Goal: Transaction & Acquisition: Book appointment/travel/reservation

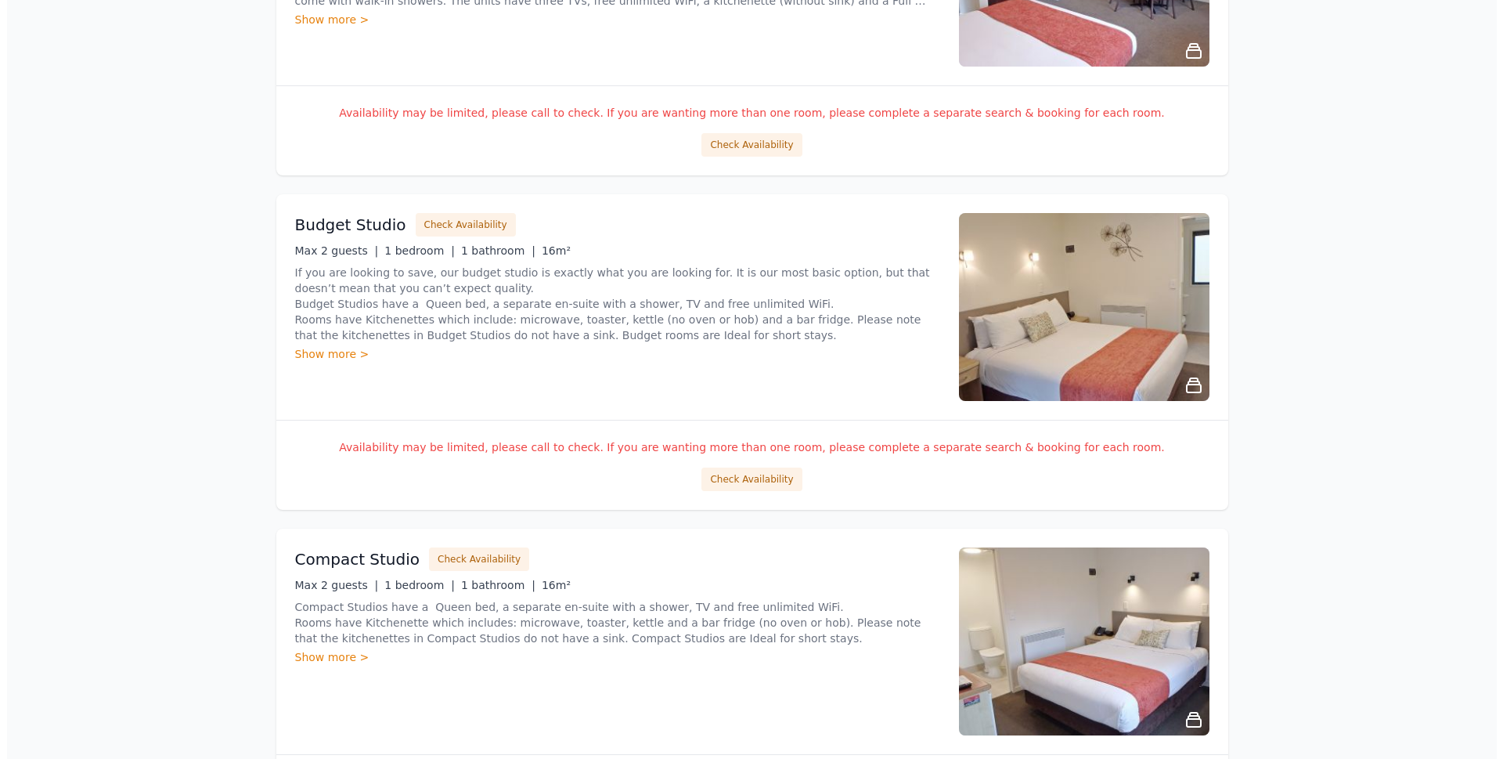
scroll to position [861, 0]
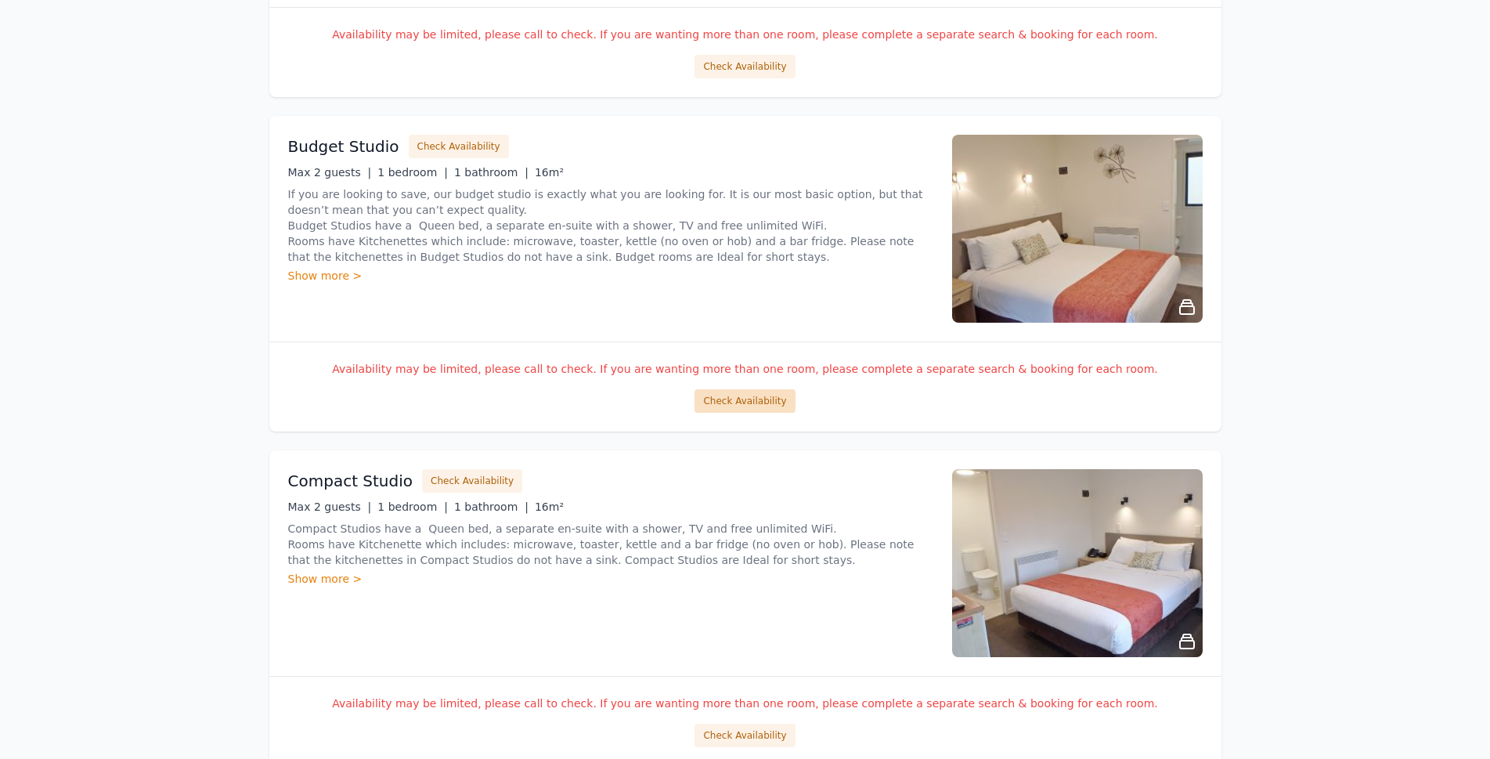
click at [745, 396] on button "Check Availability" at bounding box center [744, 400] width 100 height 23
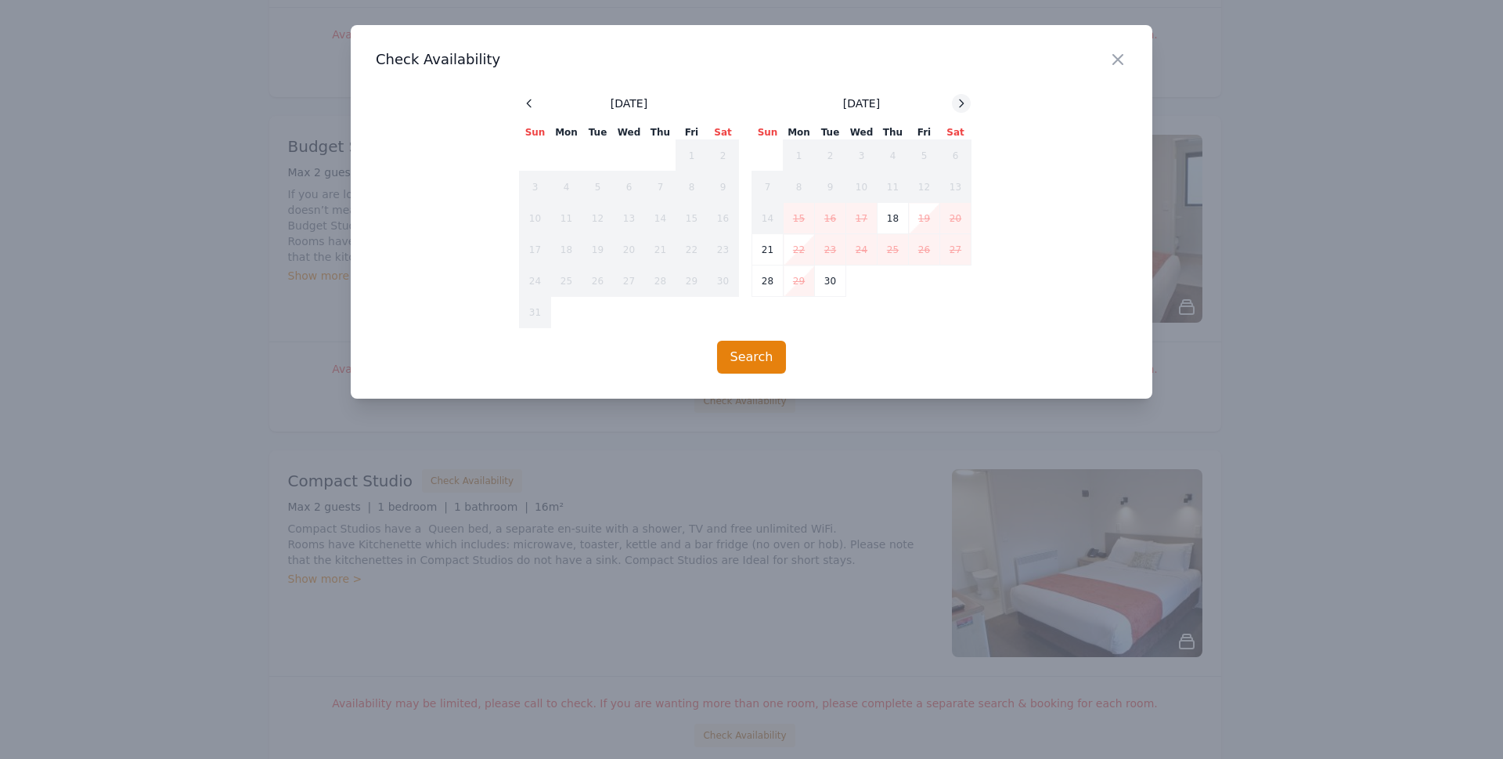
click at [968, 96] on div at bounding box center [961, 103] width 19 height 19
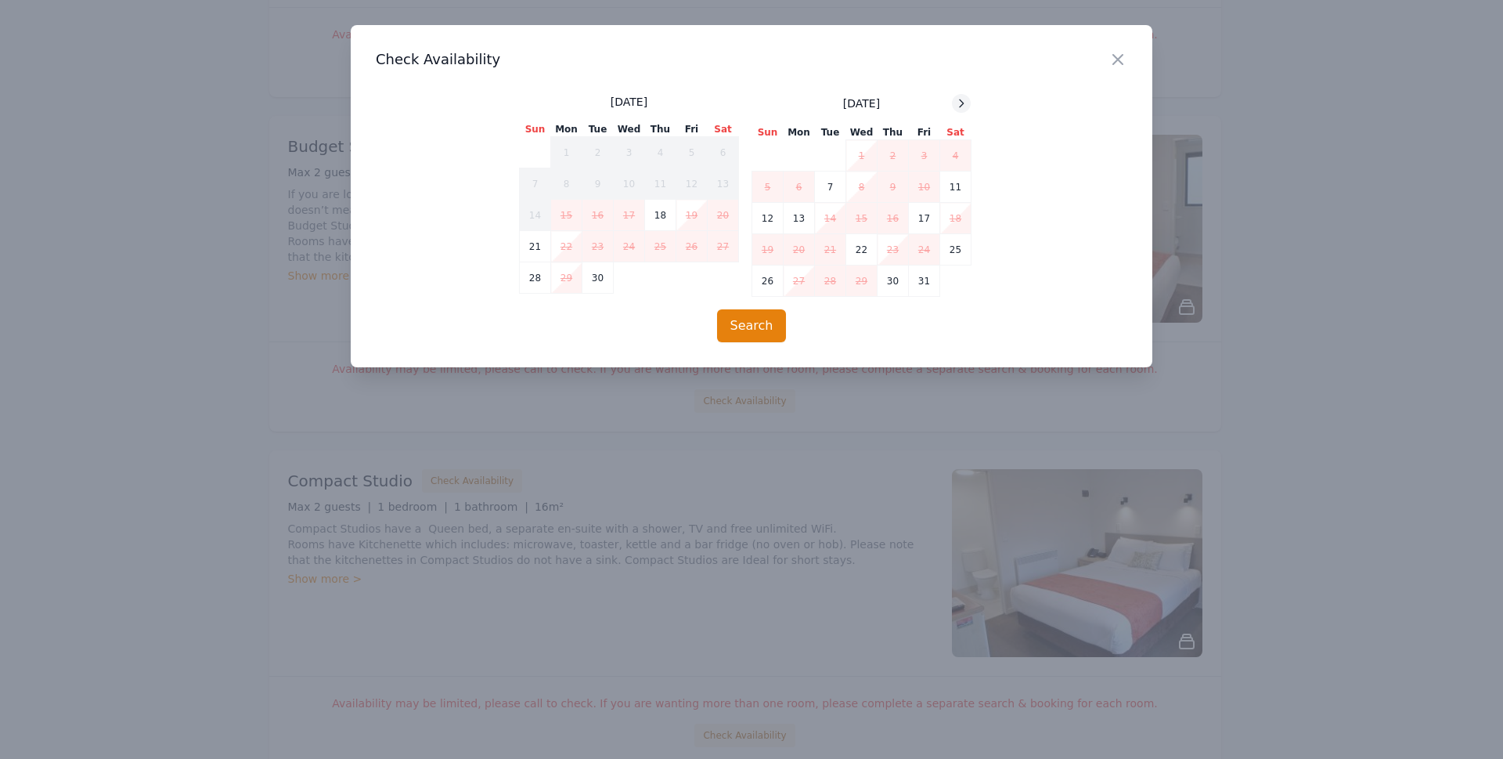
click at [968, 96] on div at bounding box center [961, 103] width 19 height 19
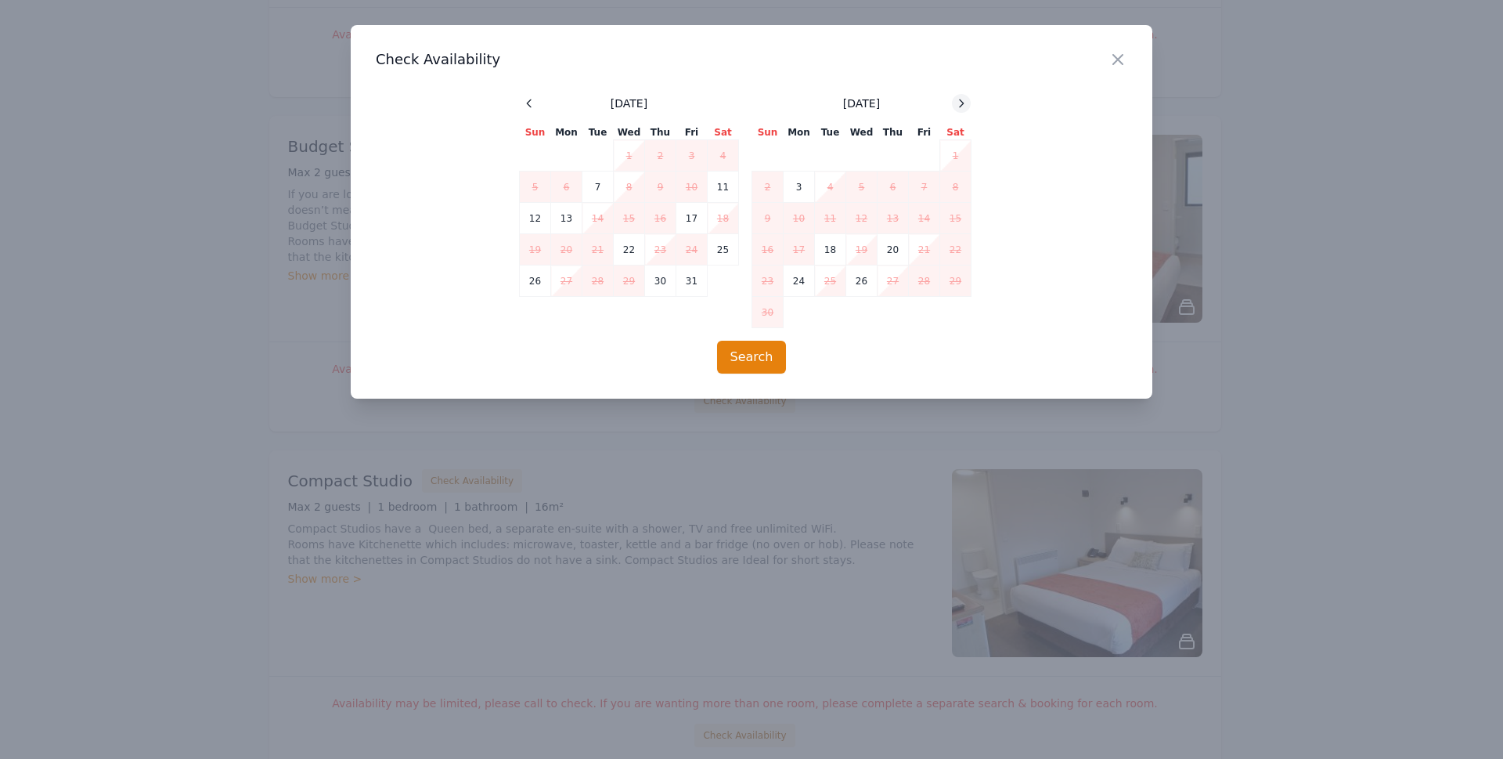
click at [968, 96] on div at bounding box center [961, 103] width 19 height 19
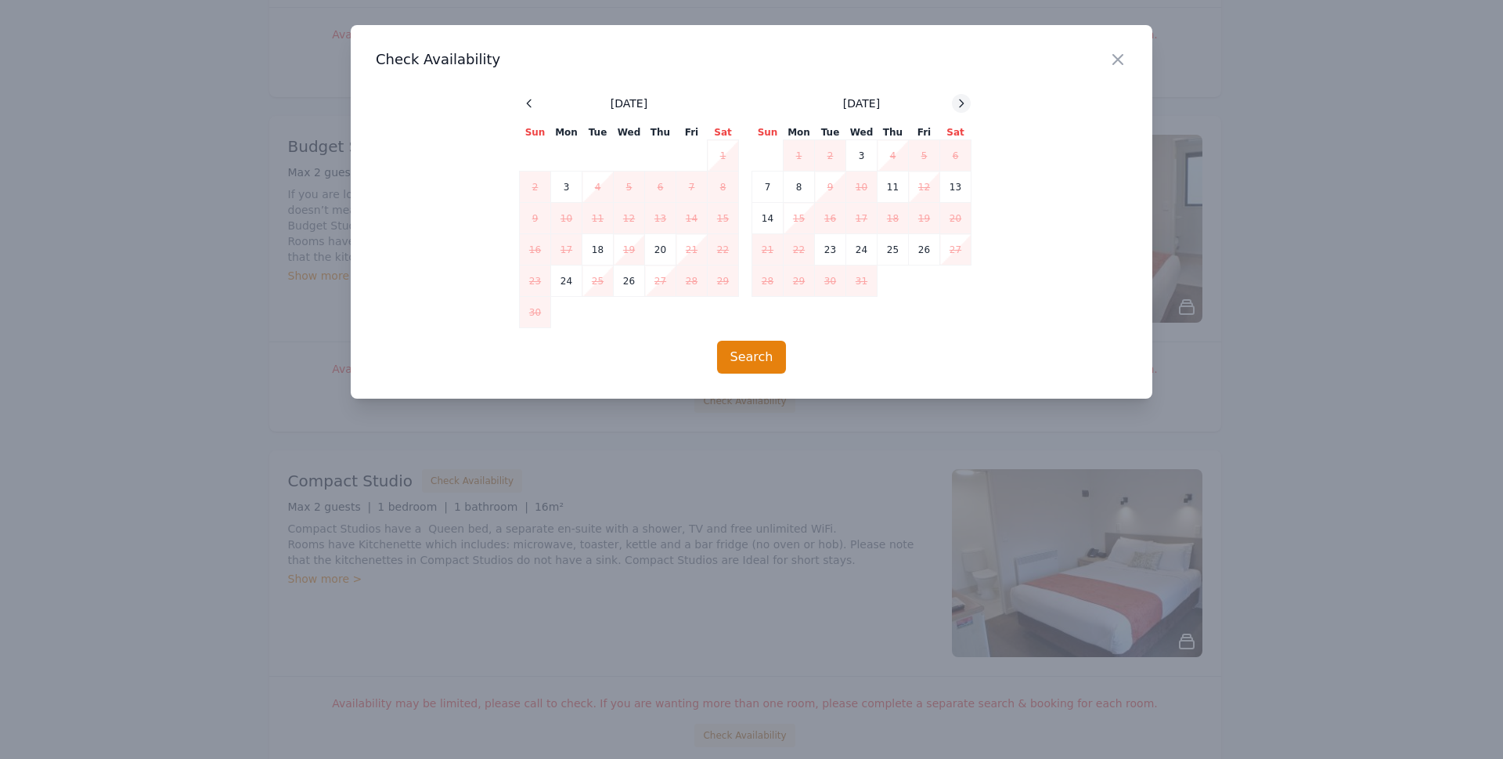
click at [968, 96] on div at bounding box center [961, 103] width 19 height 19
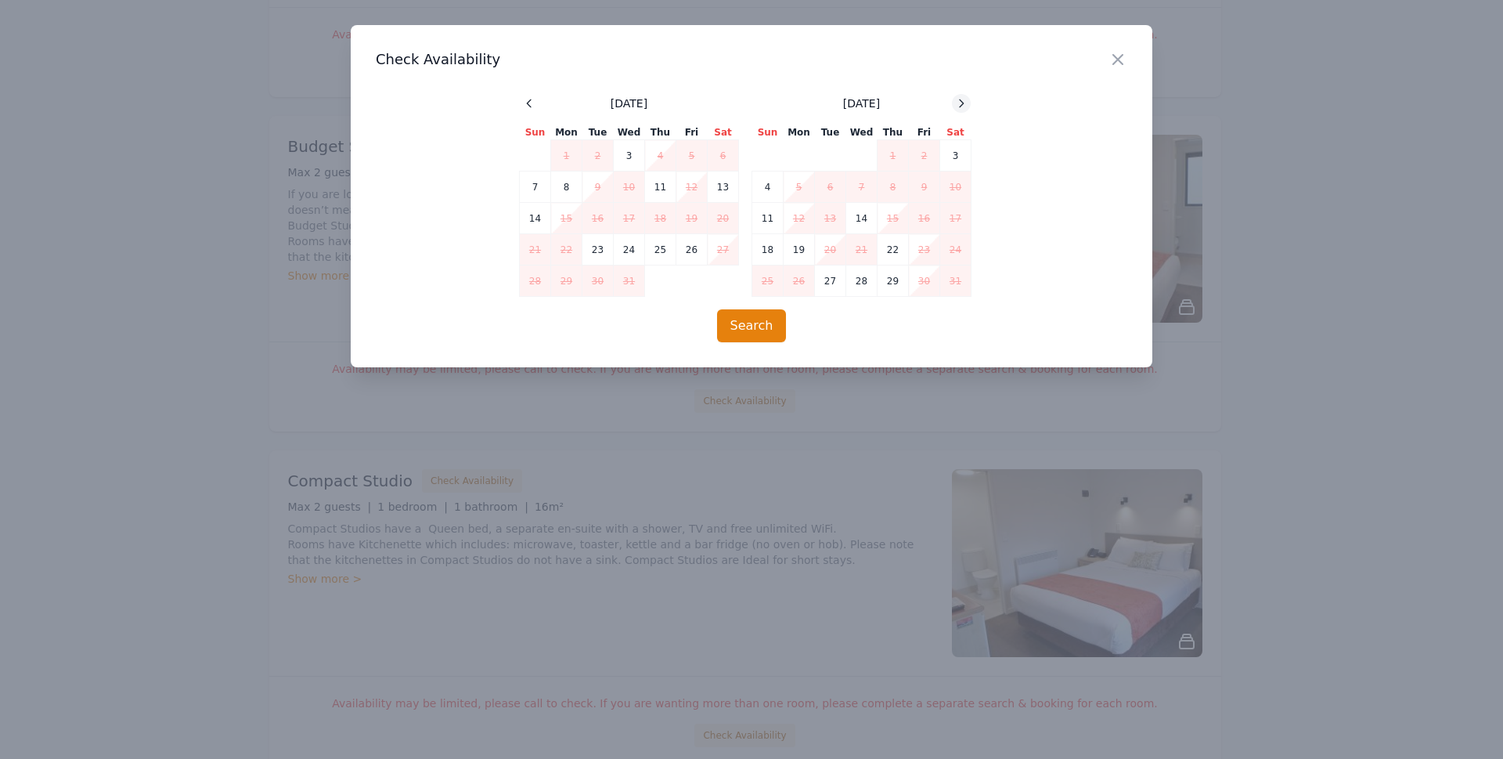
click at [968, 96] on div at bounding box center [961, 103] width 19 height 19
click at [897, 194] on td "12" at bounding box center [893, 186] width 31 height 31
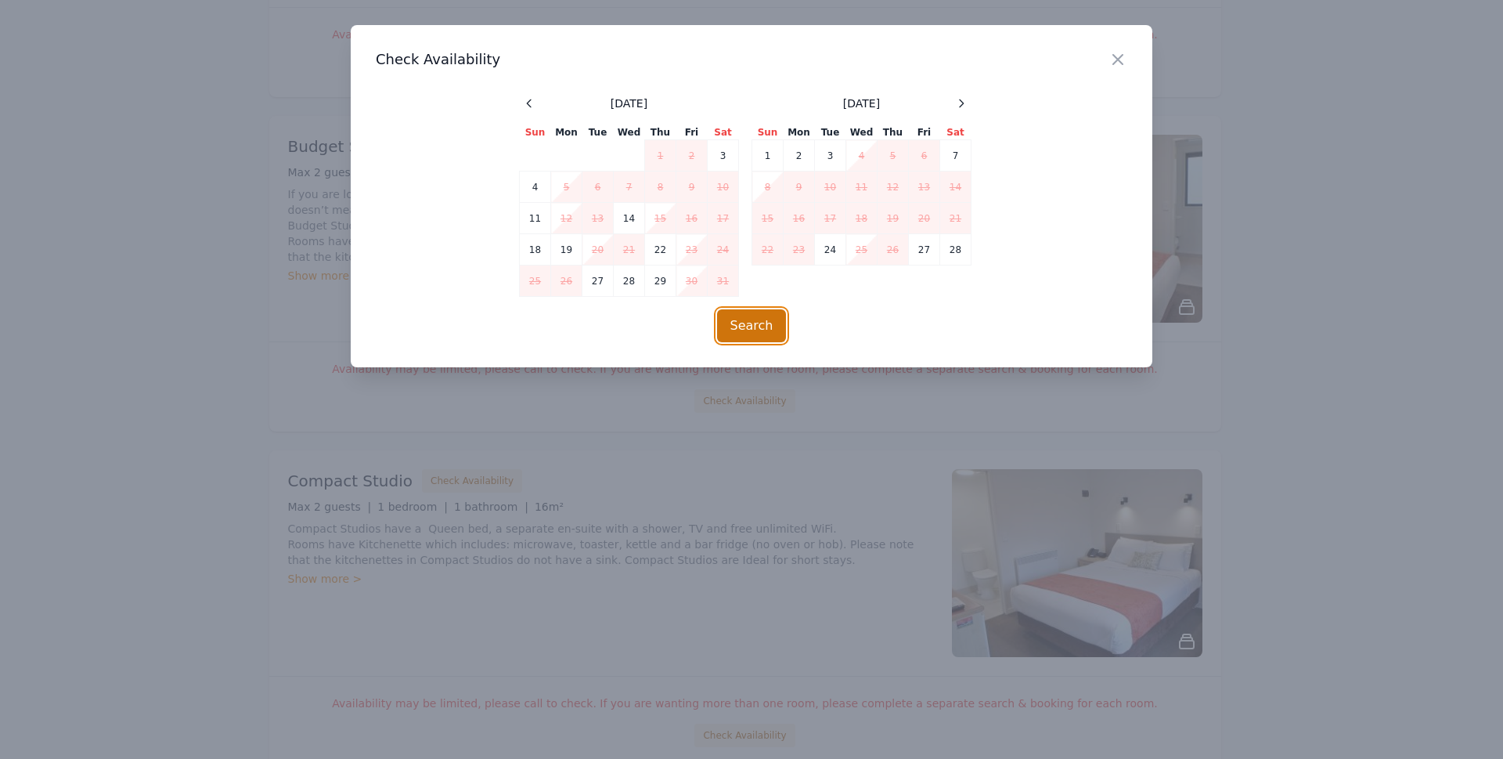
click at [771, 330] on button "Search" at bounding box center [752, 325] width 70 height 33
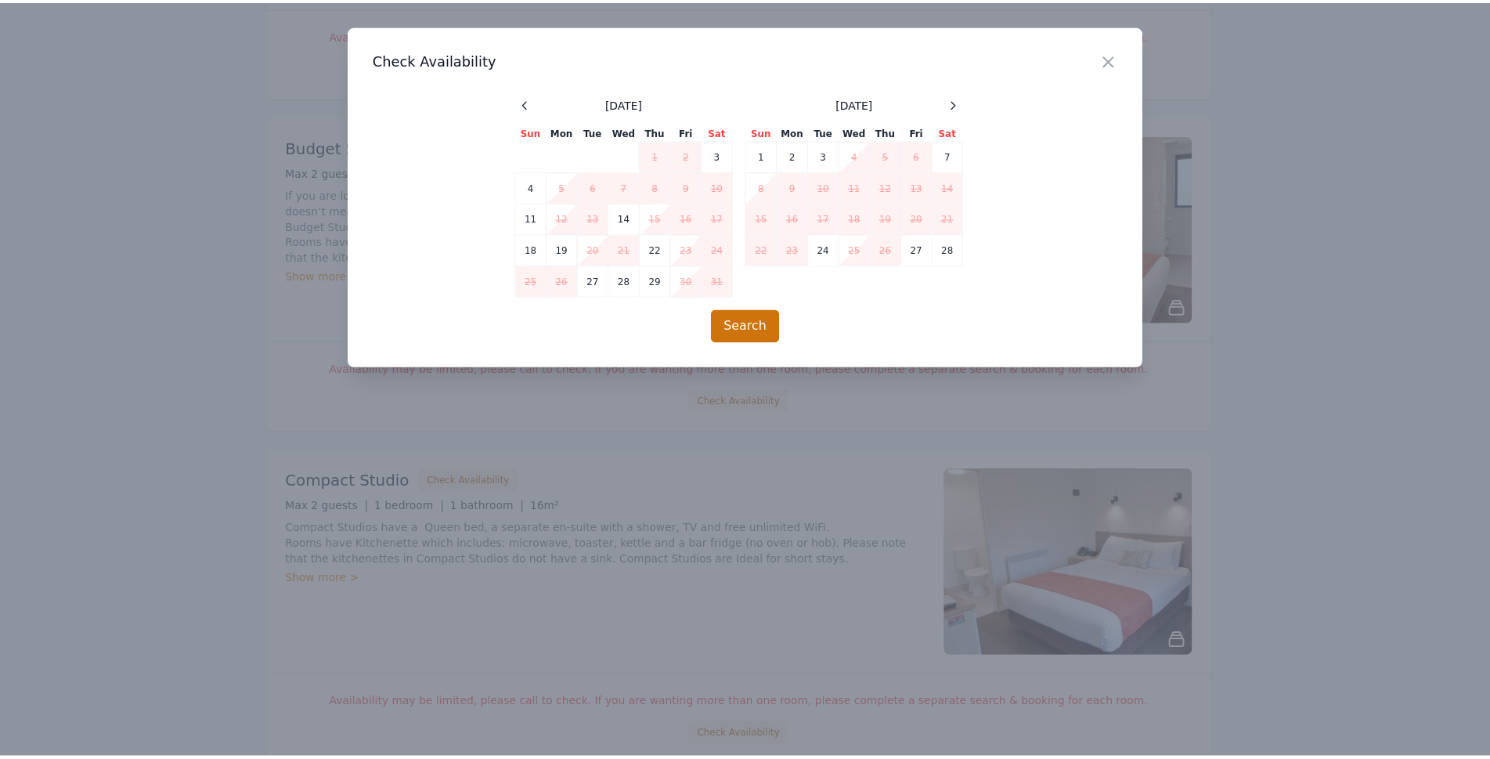
scroll to position [75, 0]
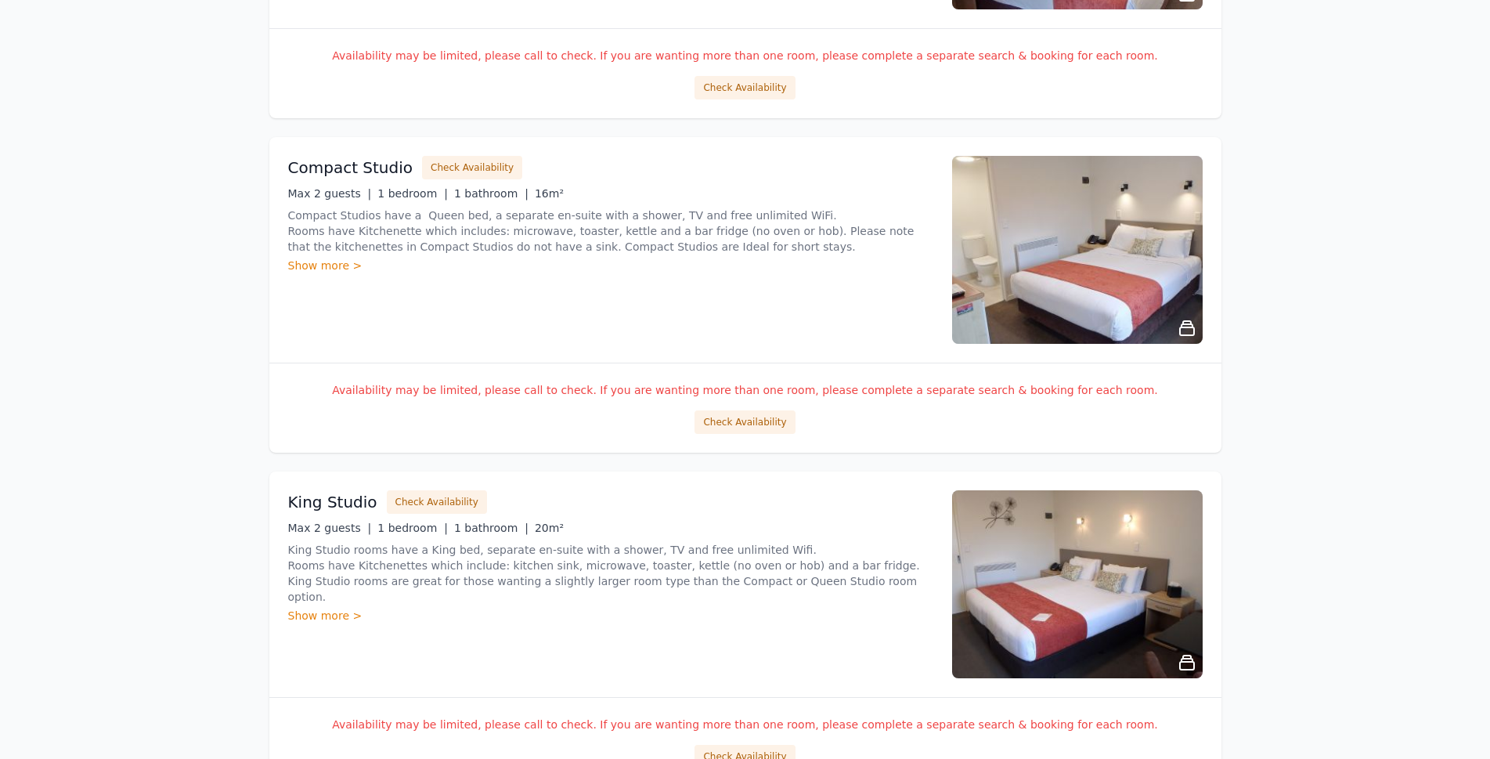
scroll to position [1253, 0]
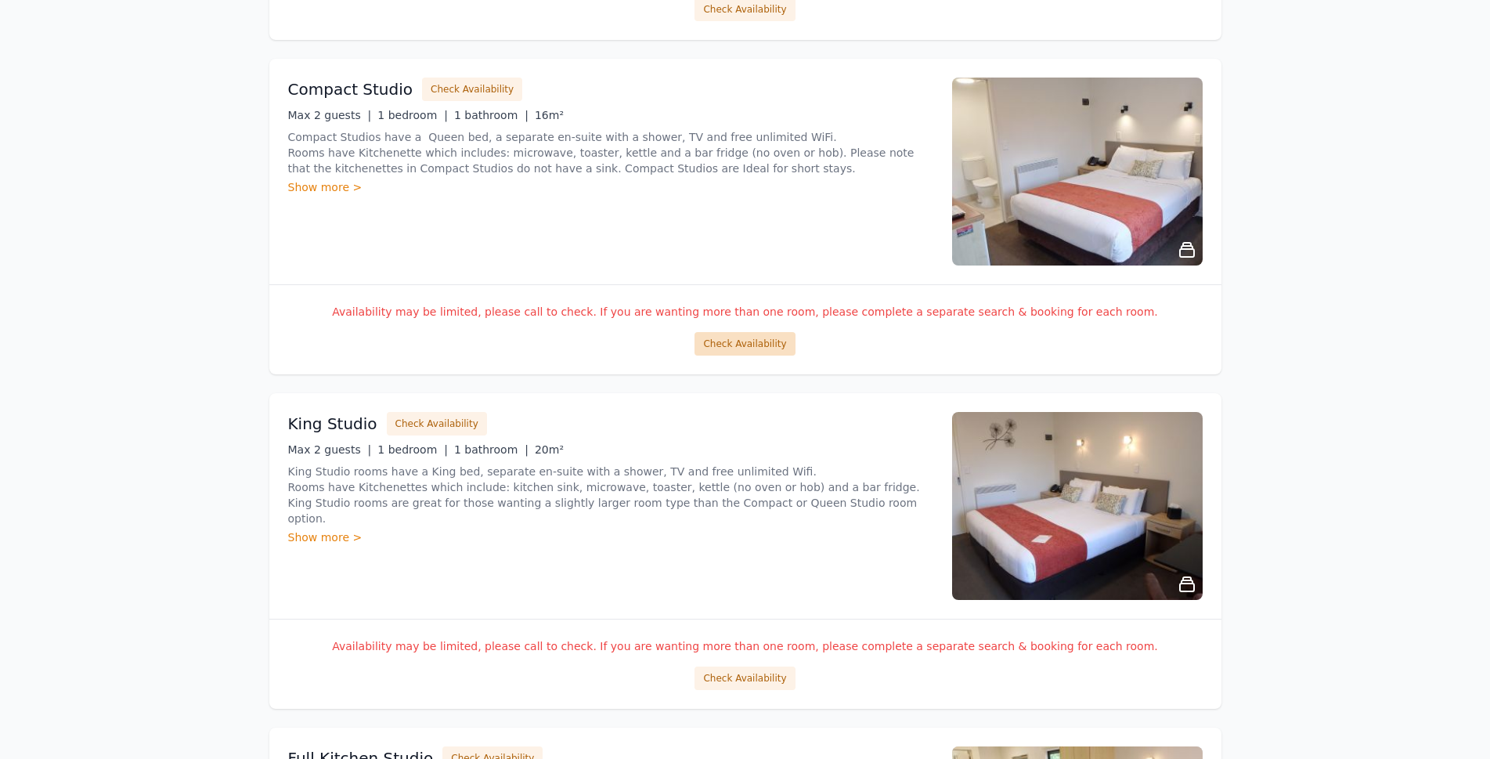
click at [739, 334] on button "Check Availability" at bounding box center [744, 343] width 100 height 23
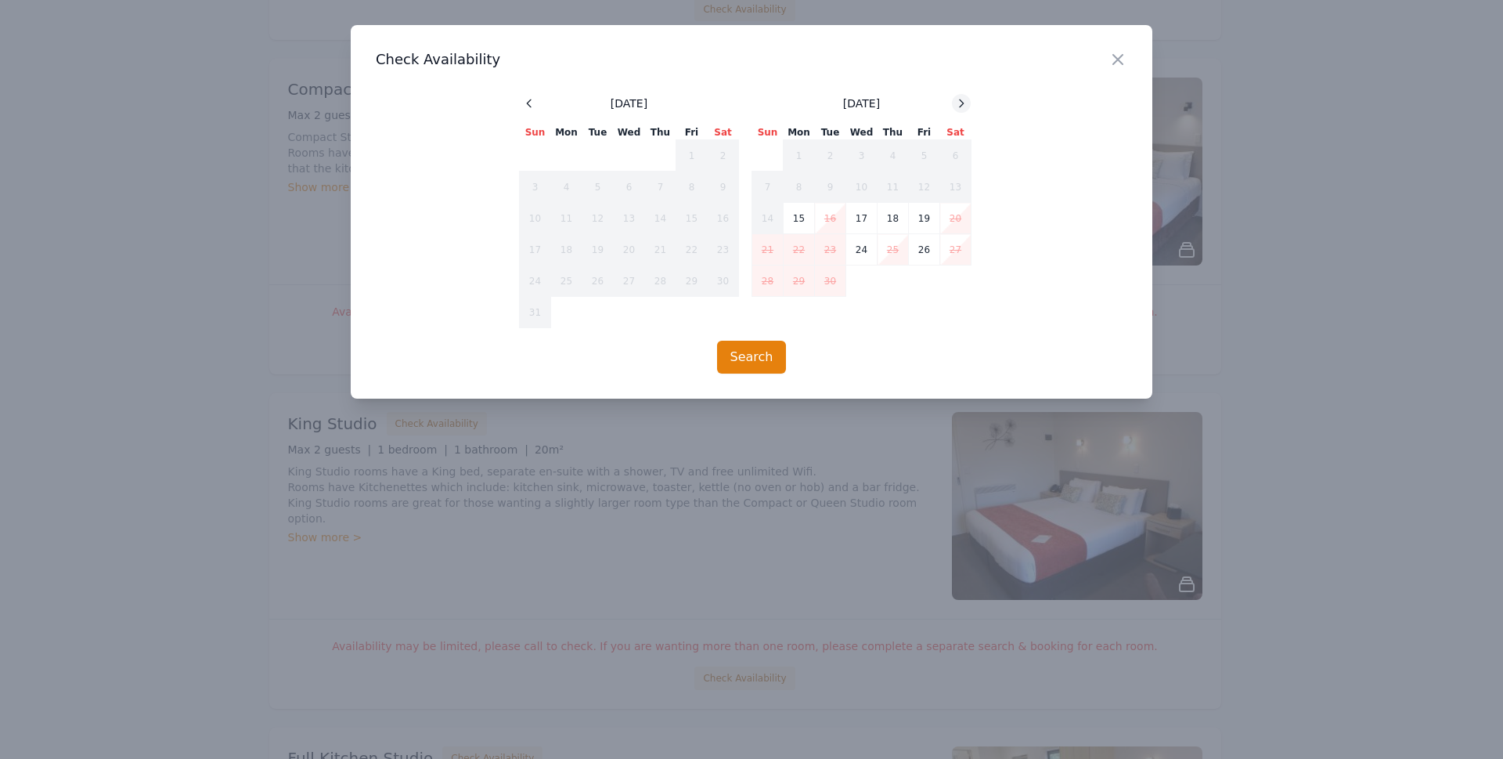
click at [961, 106] on icon at bounding box center [962, 102] width 4 height 7
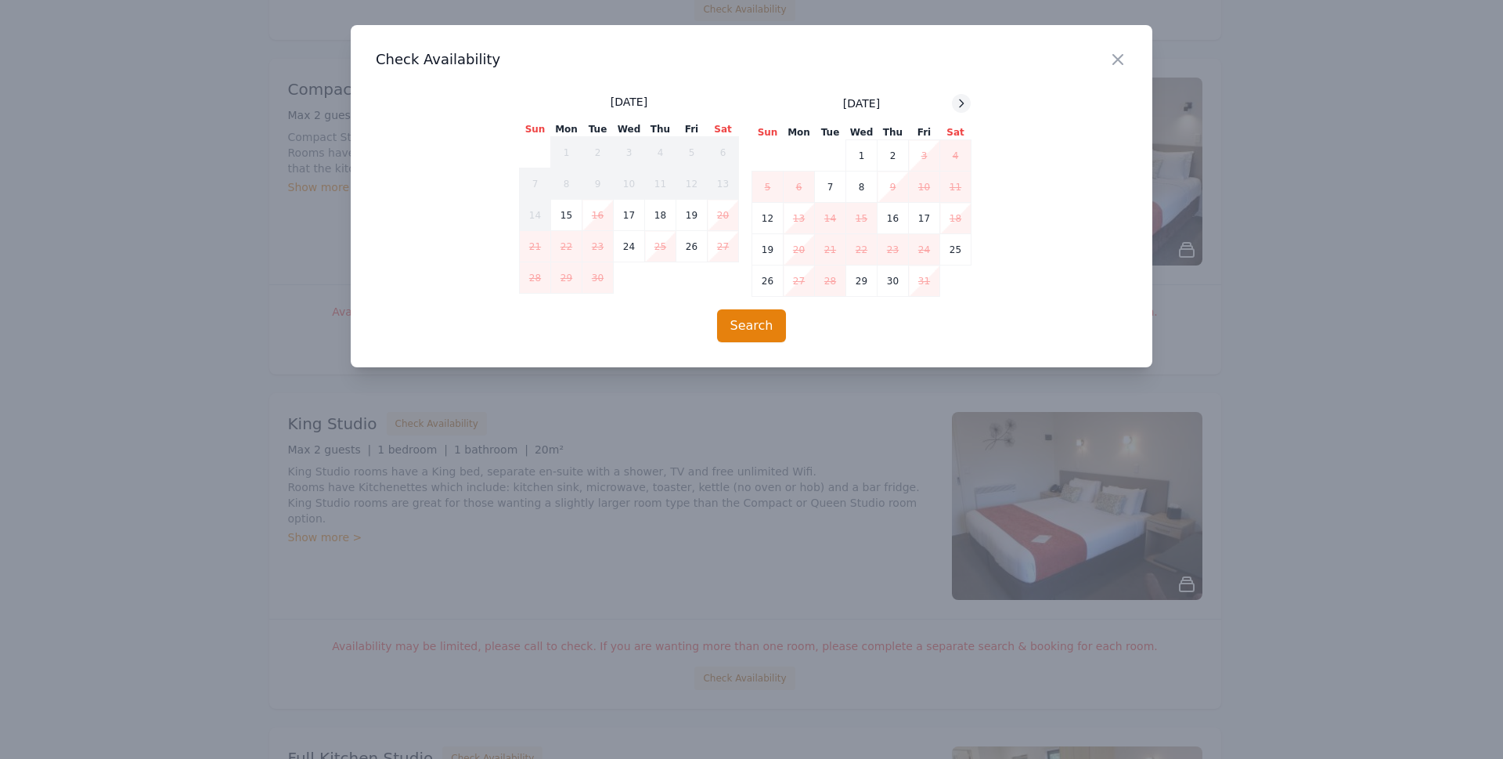
click at [961, 106] on icon at bounding box center [962, 102] width 4 height 7
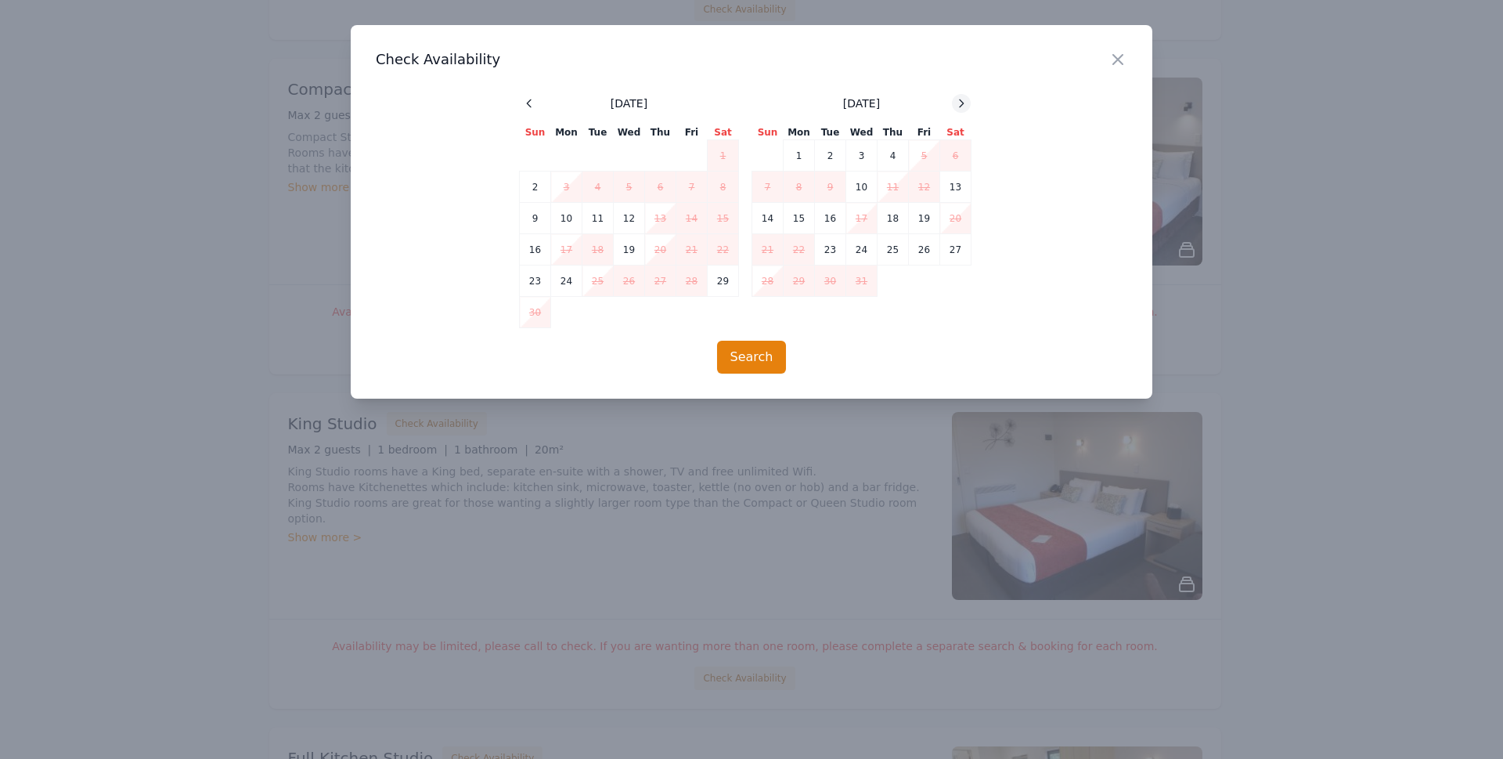
click at [961, 106] on icon at bounding box center [962, 102] width 4 height 7
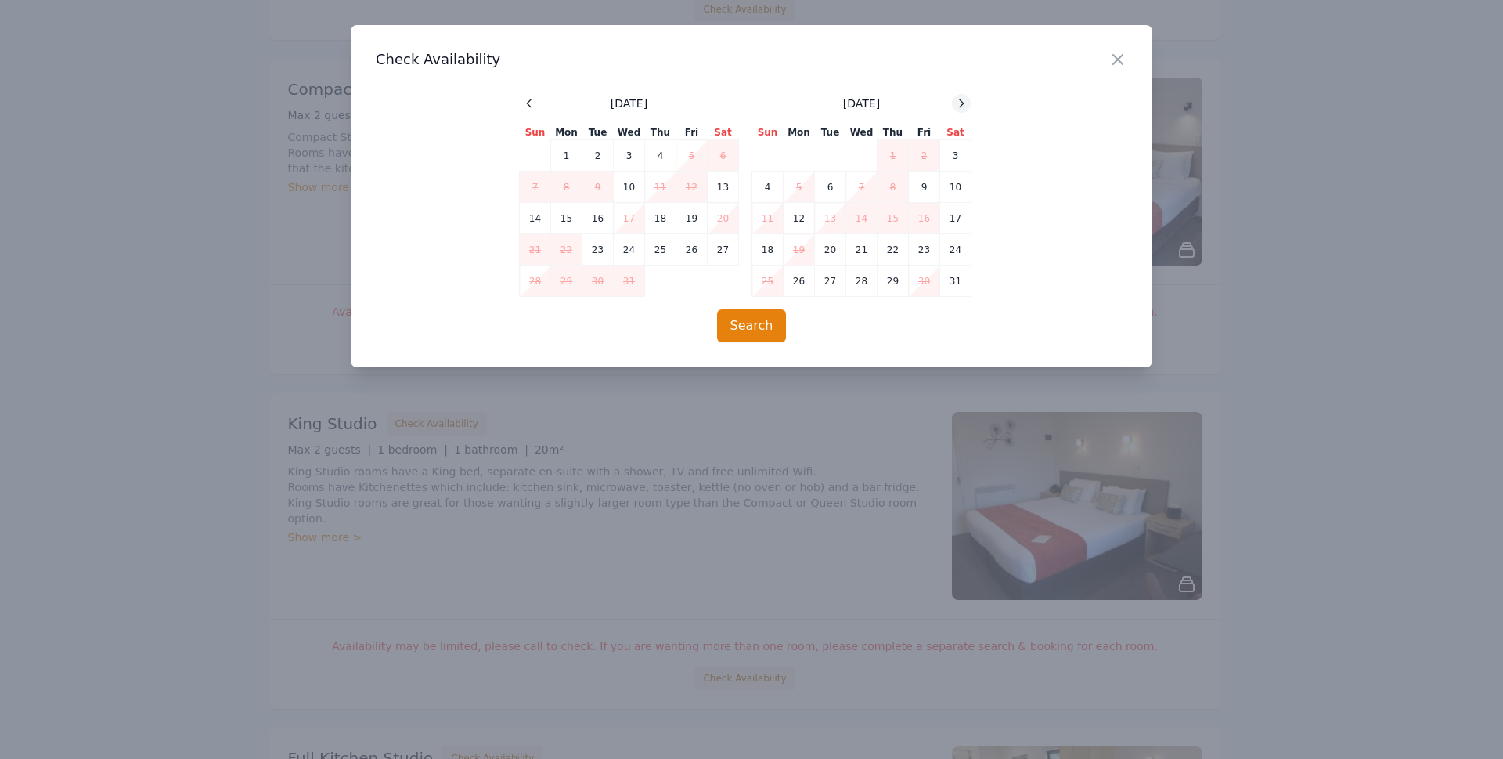
click at [961, 106] on icon at bounding box center [962, 102] width 4 height 7
click at [1112, 60] on icon "button" at bounding box center [1118, 59] width 19 height 19
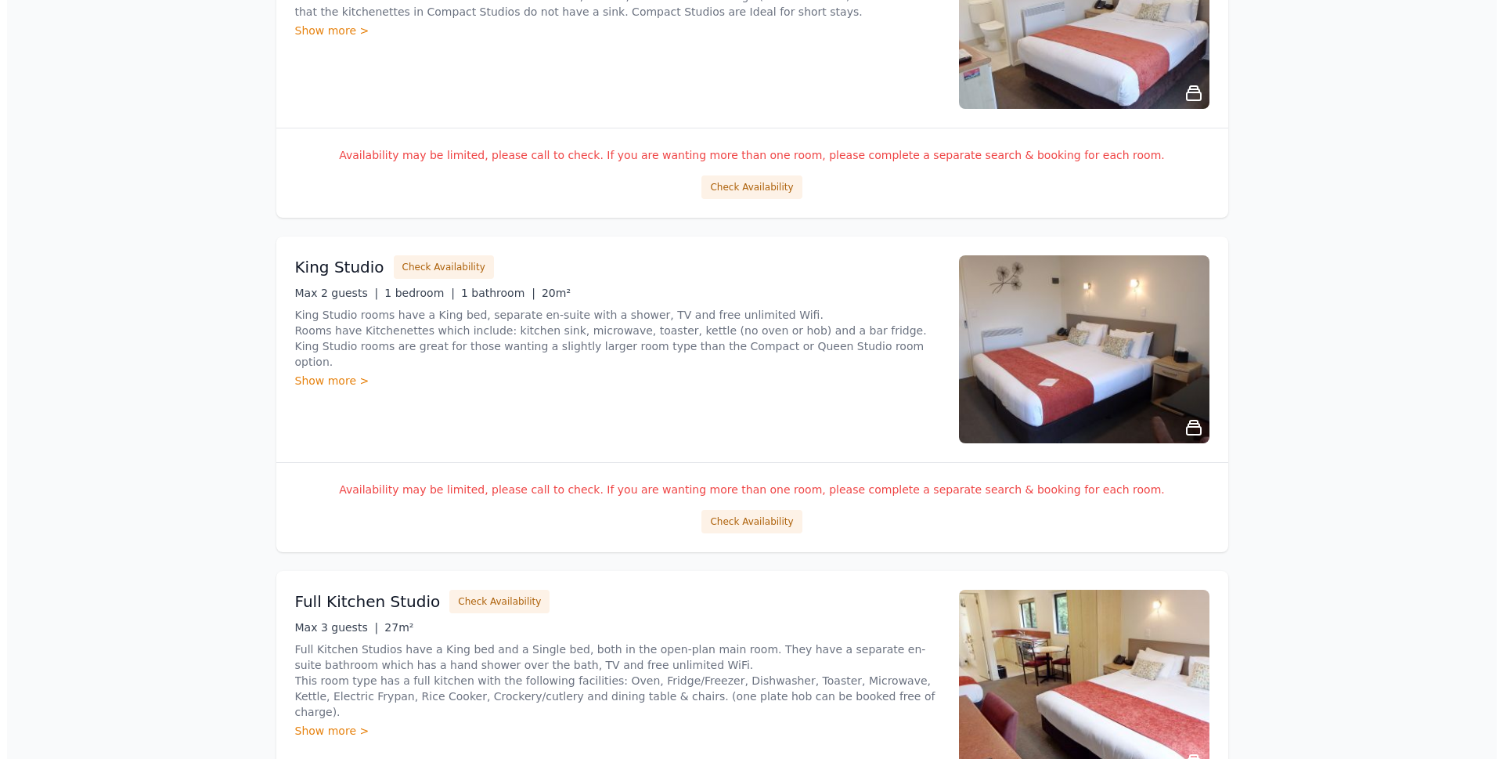
scroll to position [1488, 0]
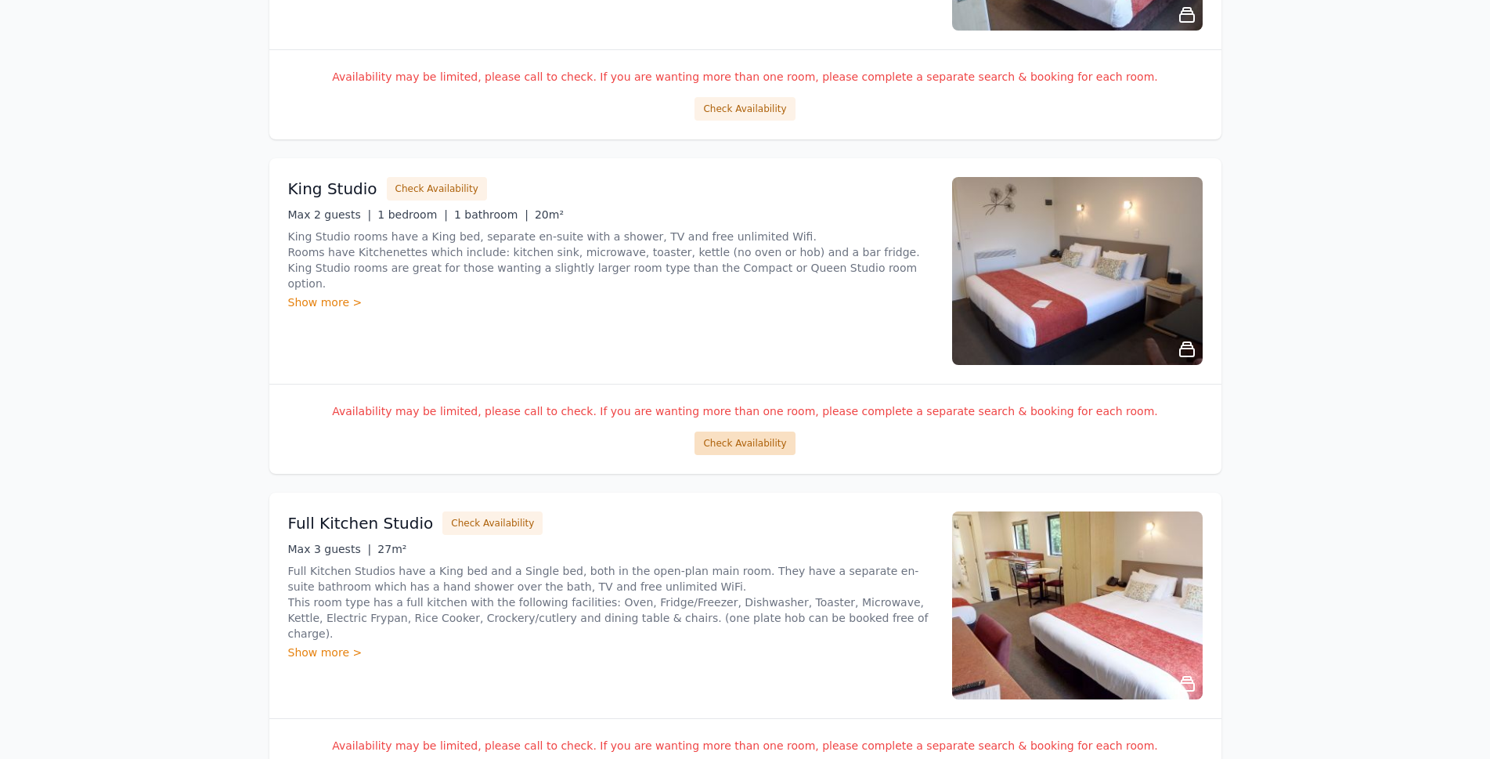
click at [716, 441] on button "Check Availability" at bounding box center [744, 442] width 100 height 23
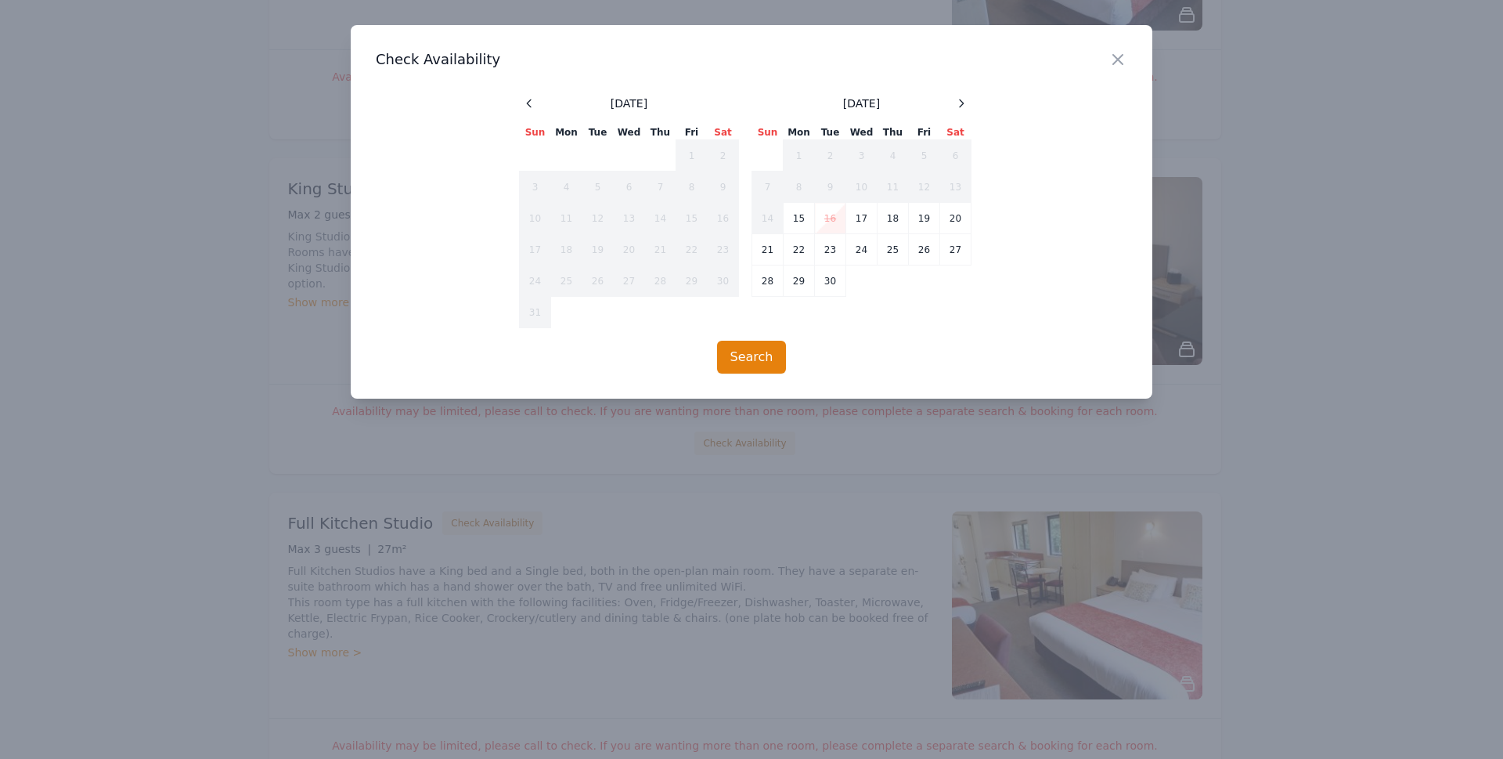
click at [956, 94] on span at bounding box center [961, 103] width 19 height 19
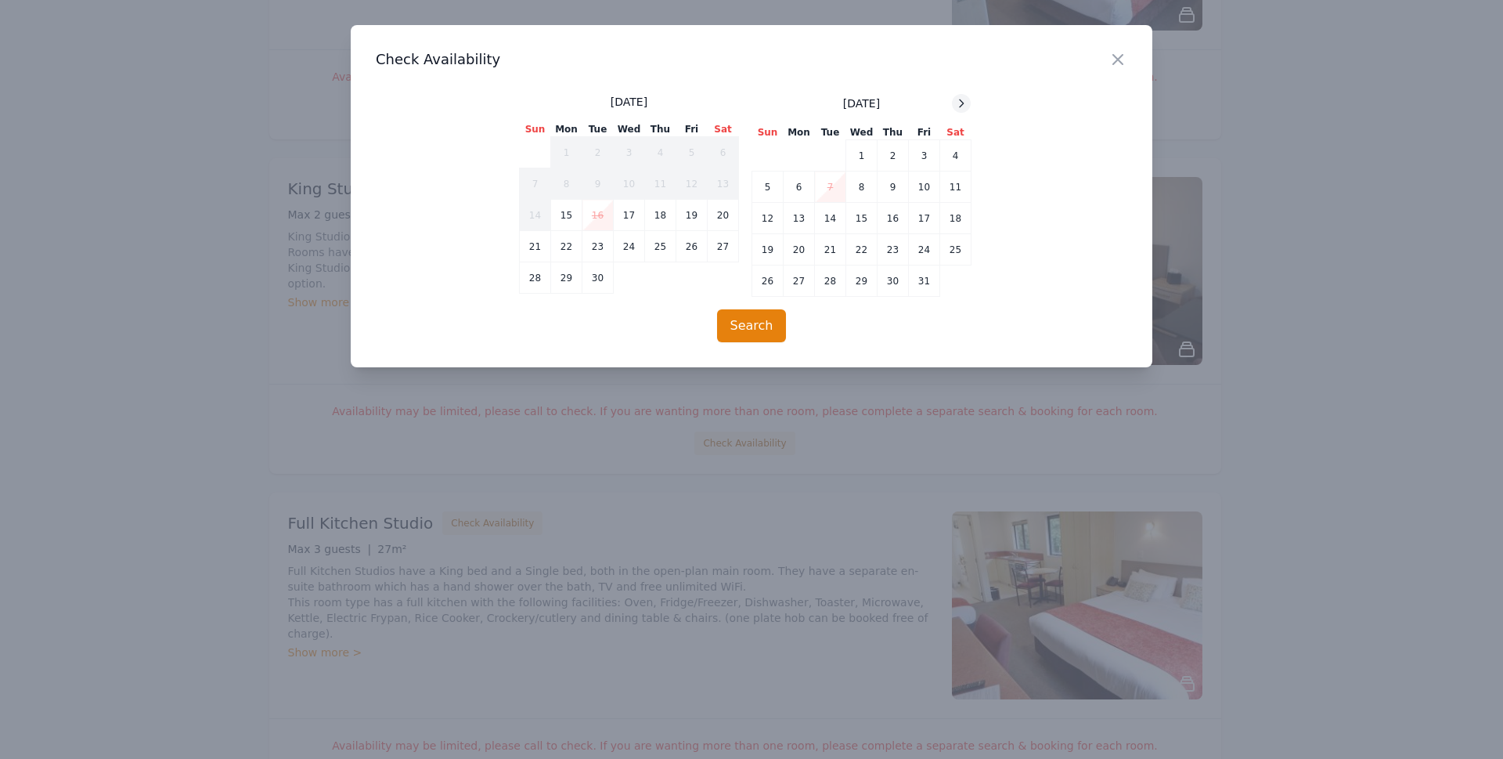
click at [957, 96] on div at bounding box center [961, 103] width 19 height 19
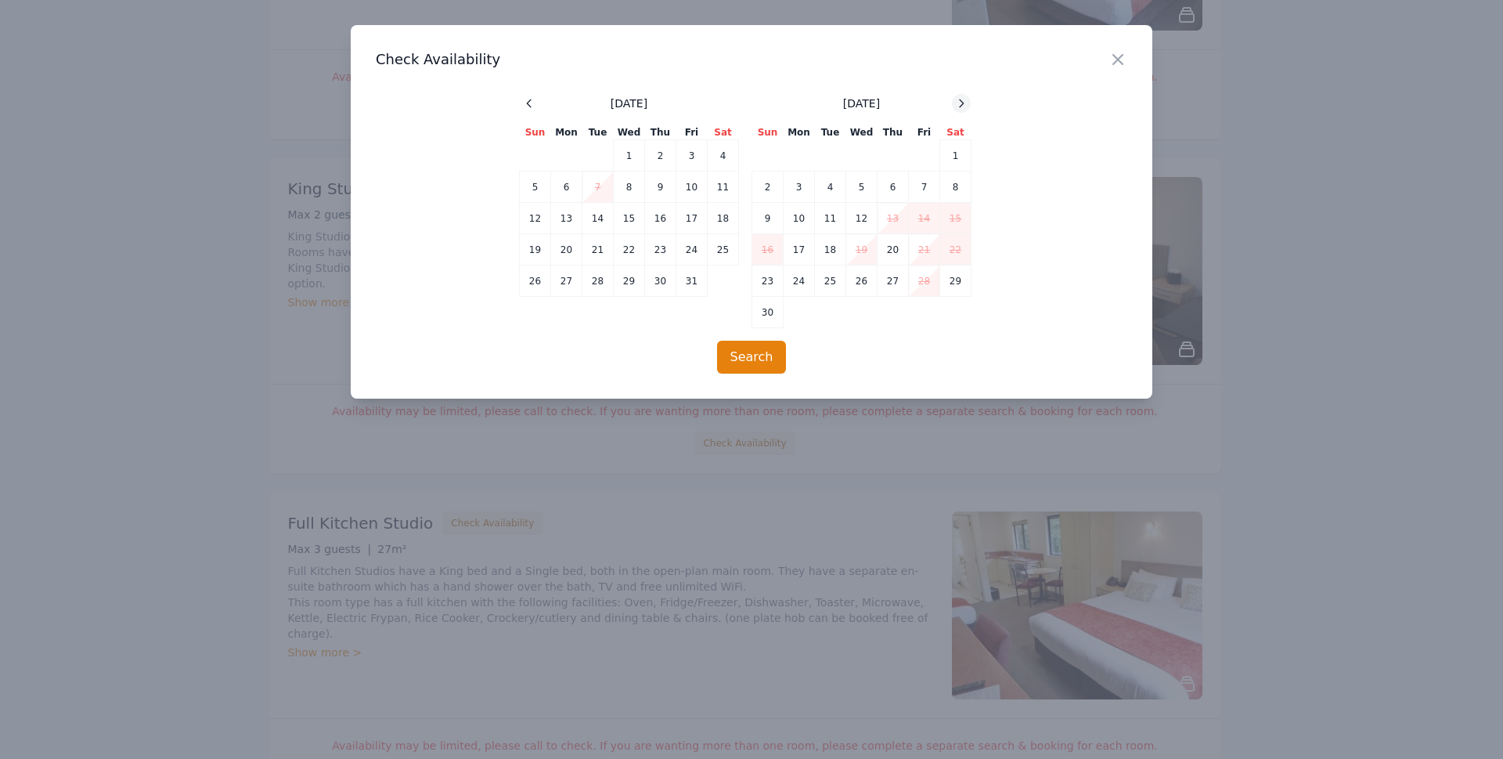
click at [957, 96] on div at bounding box center [961, 103] width 19 height 19
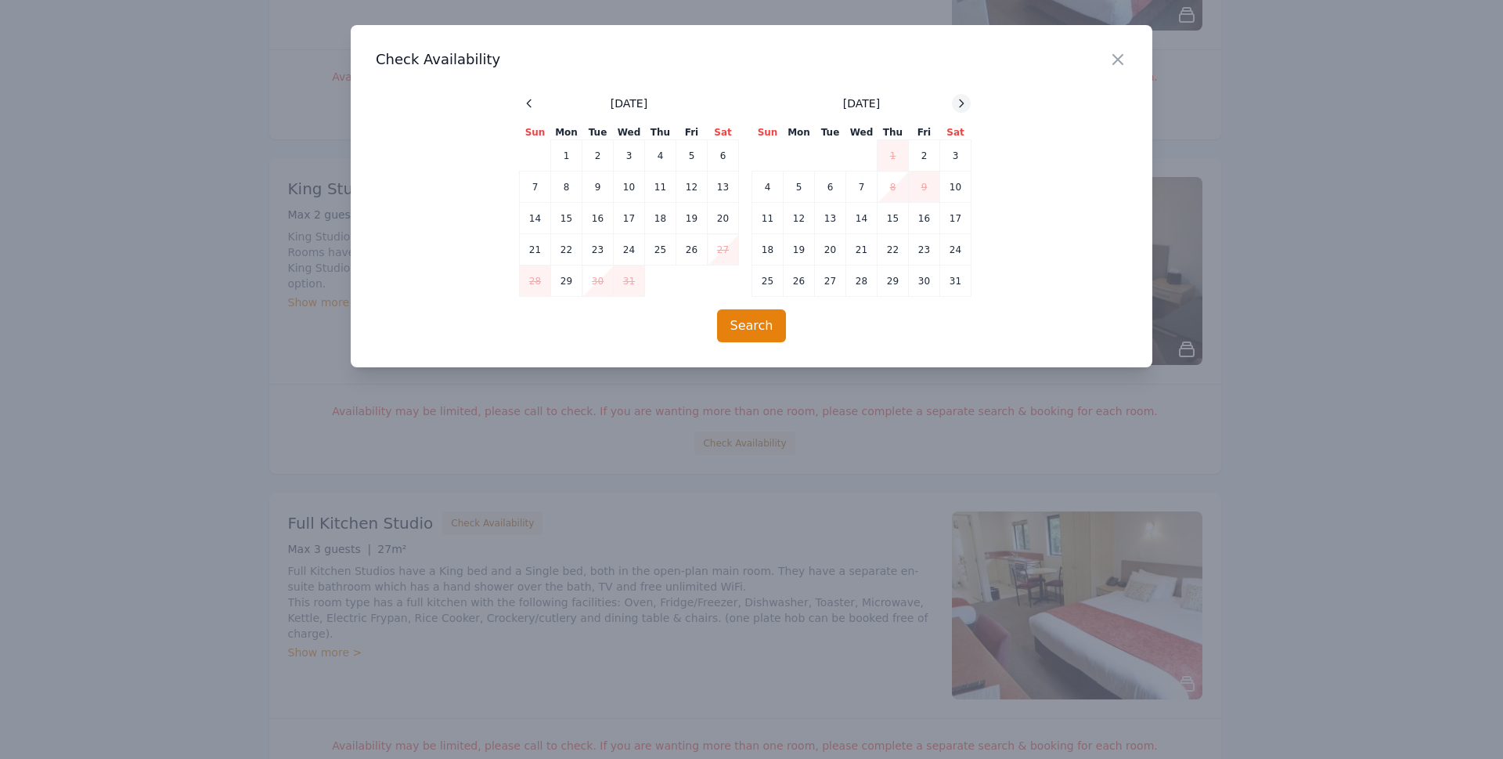
click at [957, 96] on div at bounding box center [961, 103] width 19 height 19
click at [890, 186] on td "12" at bounding box center [893, 186] width 31 height 31
click at [802, 218] on td "16" at bounding box center [799, 218] width 31 height 31
click at [751, 324] on button "Search" at bounding box center [752, 325] width 70 height 33
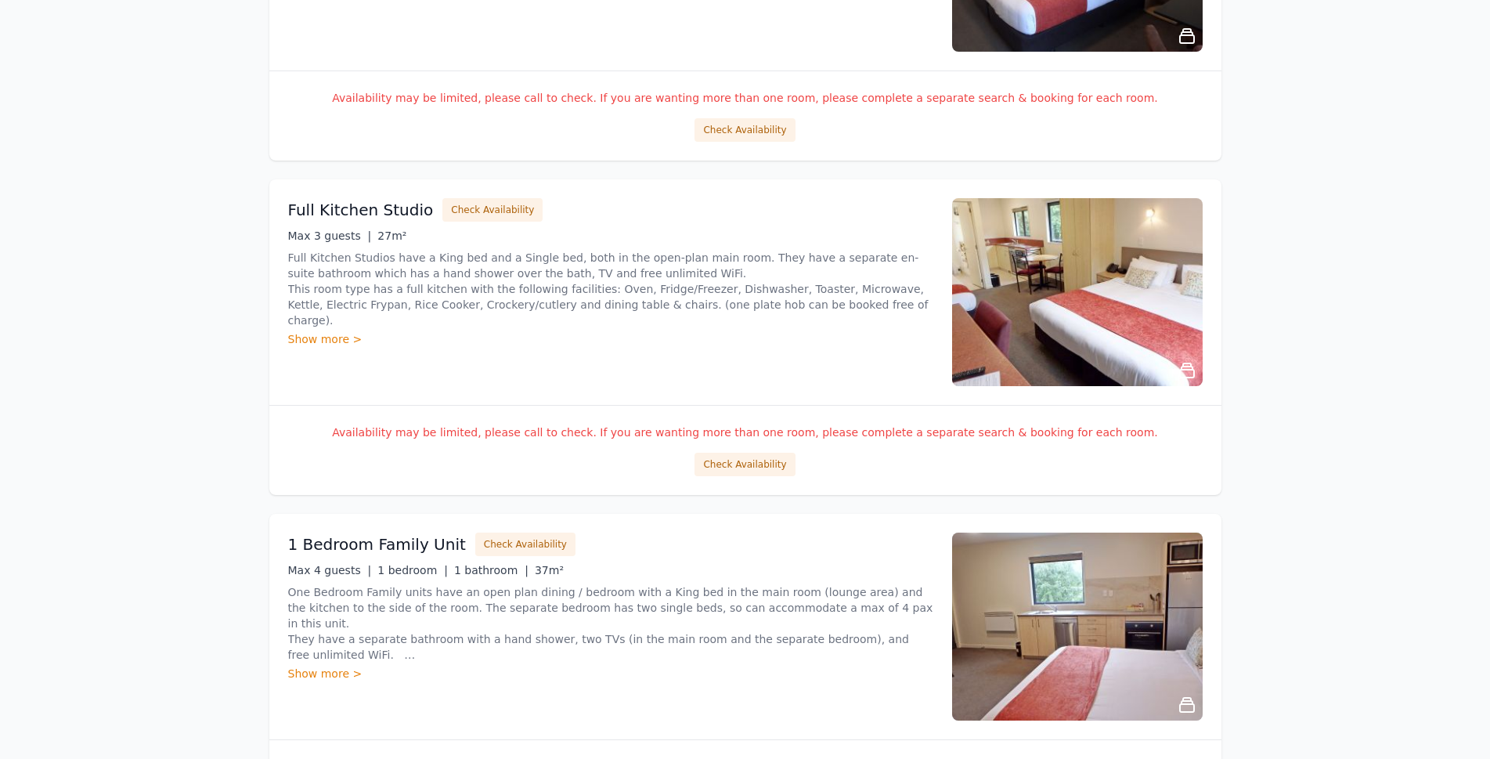
scroll to position [1879, 0]
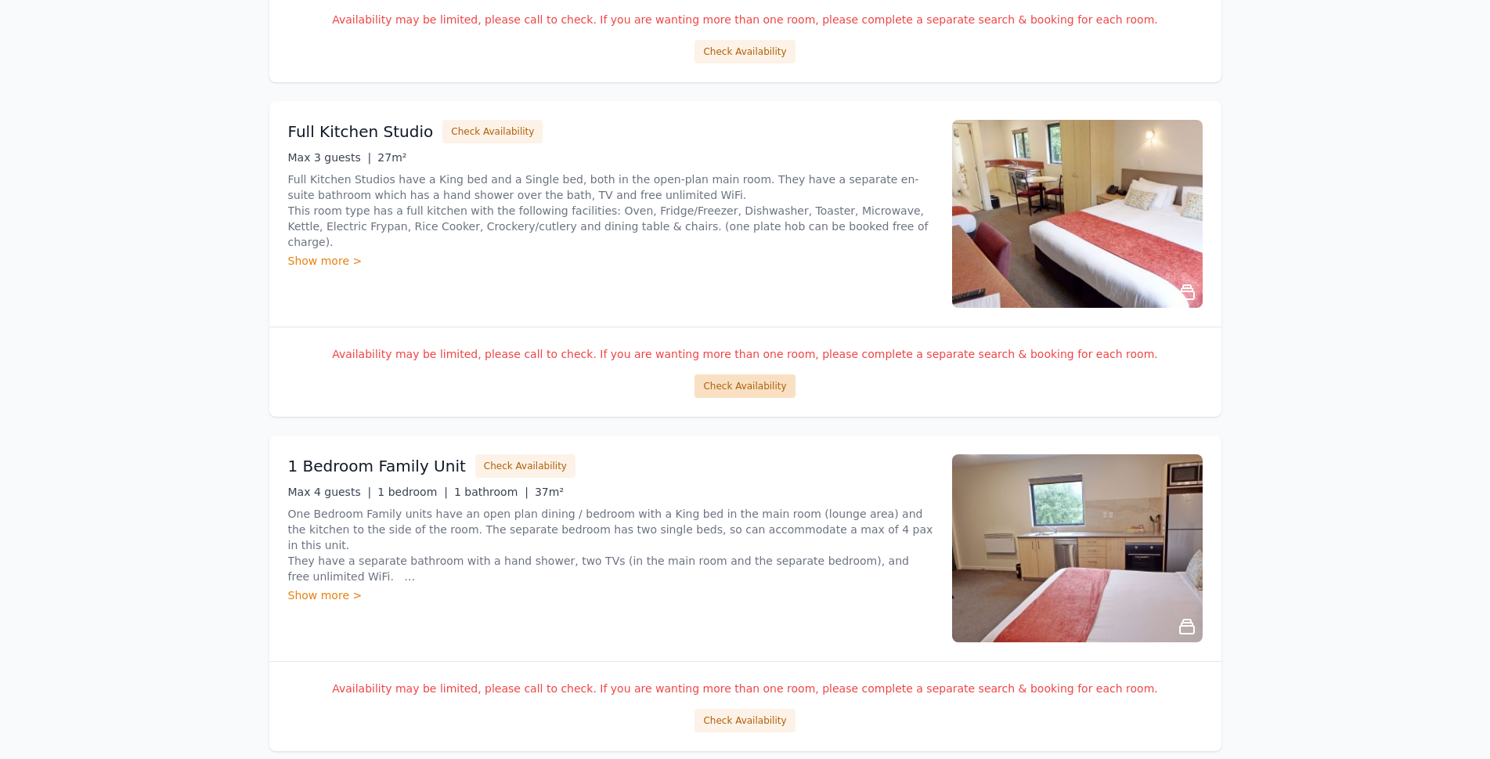
click at [735, 395] on button "Check Availability" at bounding box center [744, 385] width 100 height 23
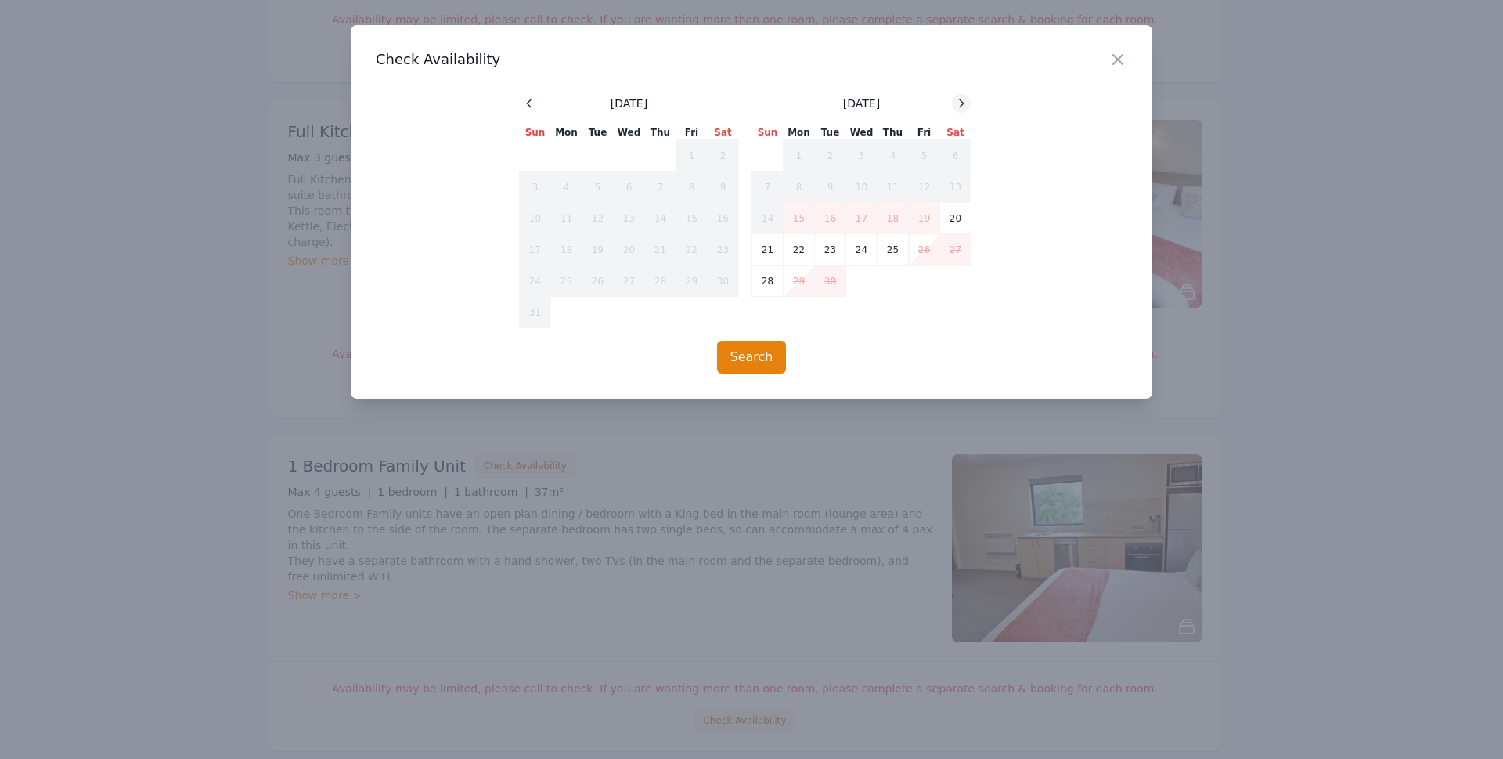
click at [958, 103] on icon at bounding box center [961, 103] width 13 height 13
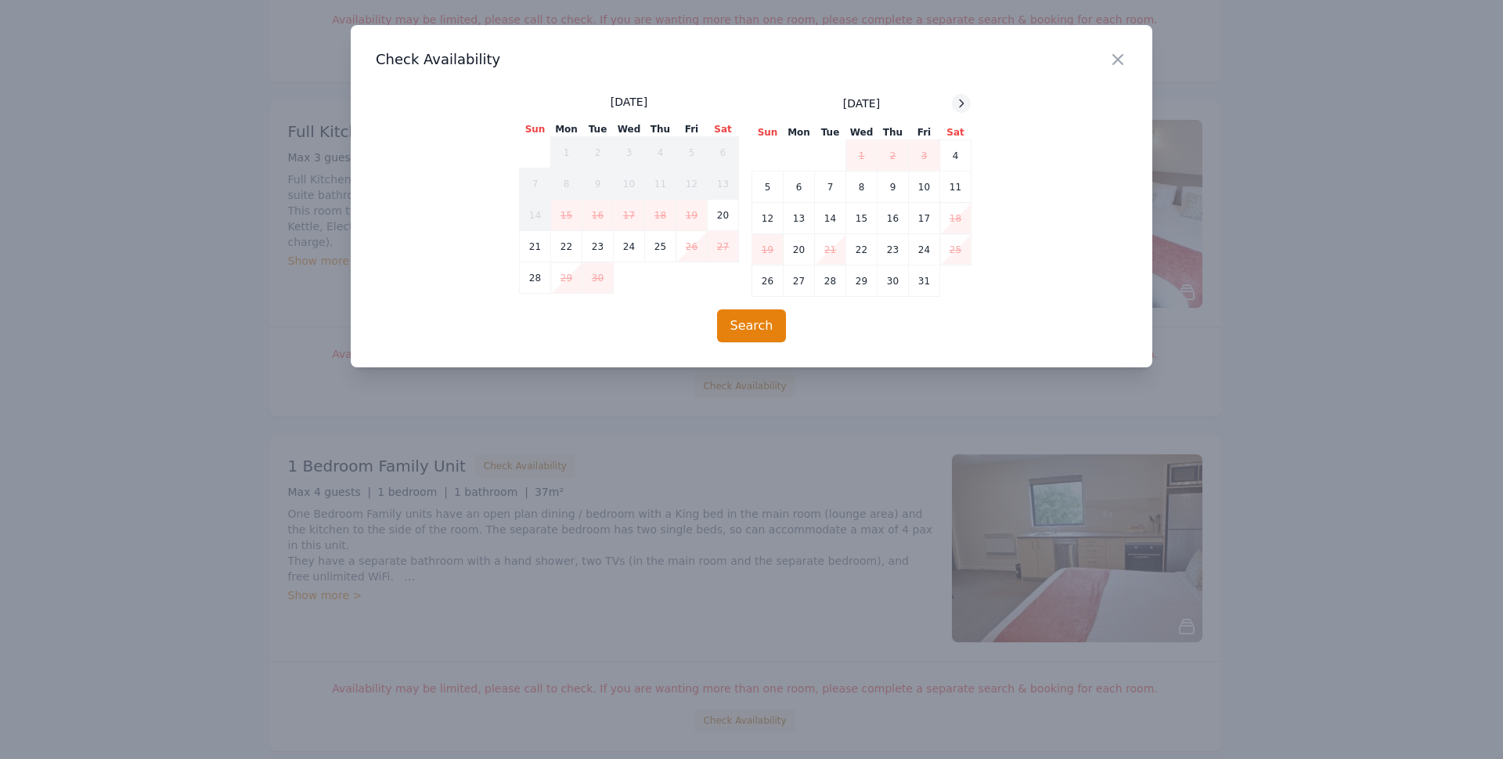
click at [958, 103] on icon at bounding box center [961, 103] width 13 height 13
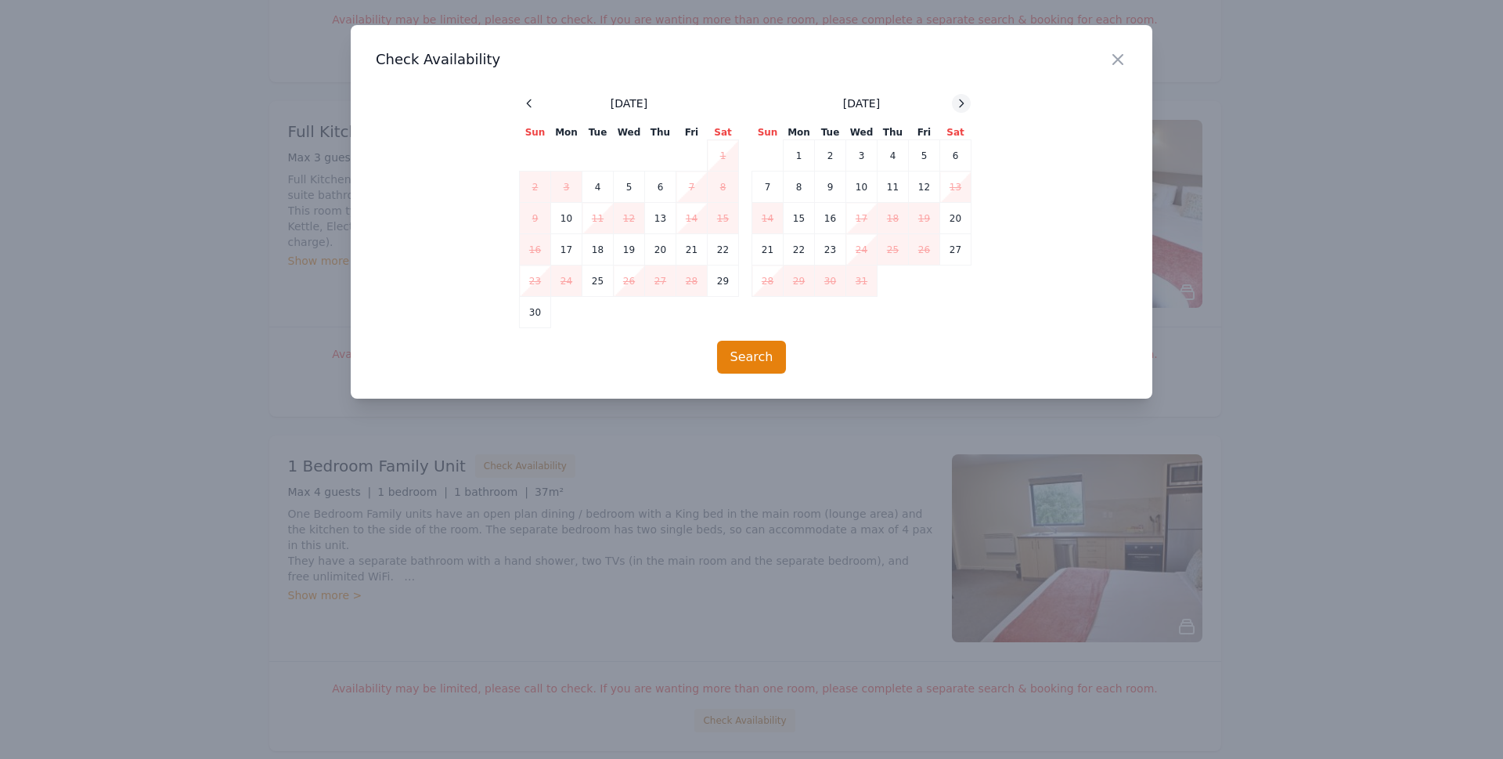
click at [958, 103] on icon at bounding box center [961, 103] width 13 height 13
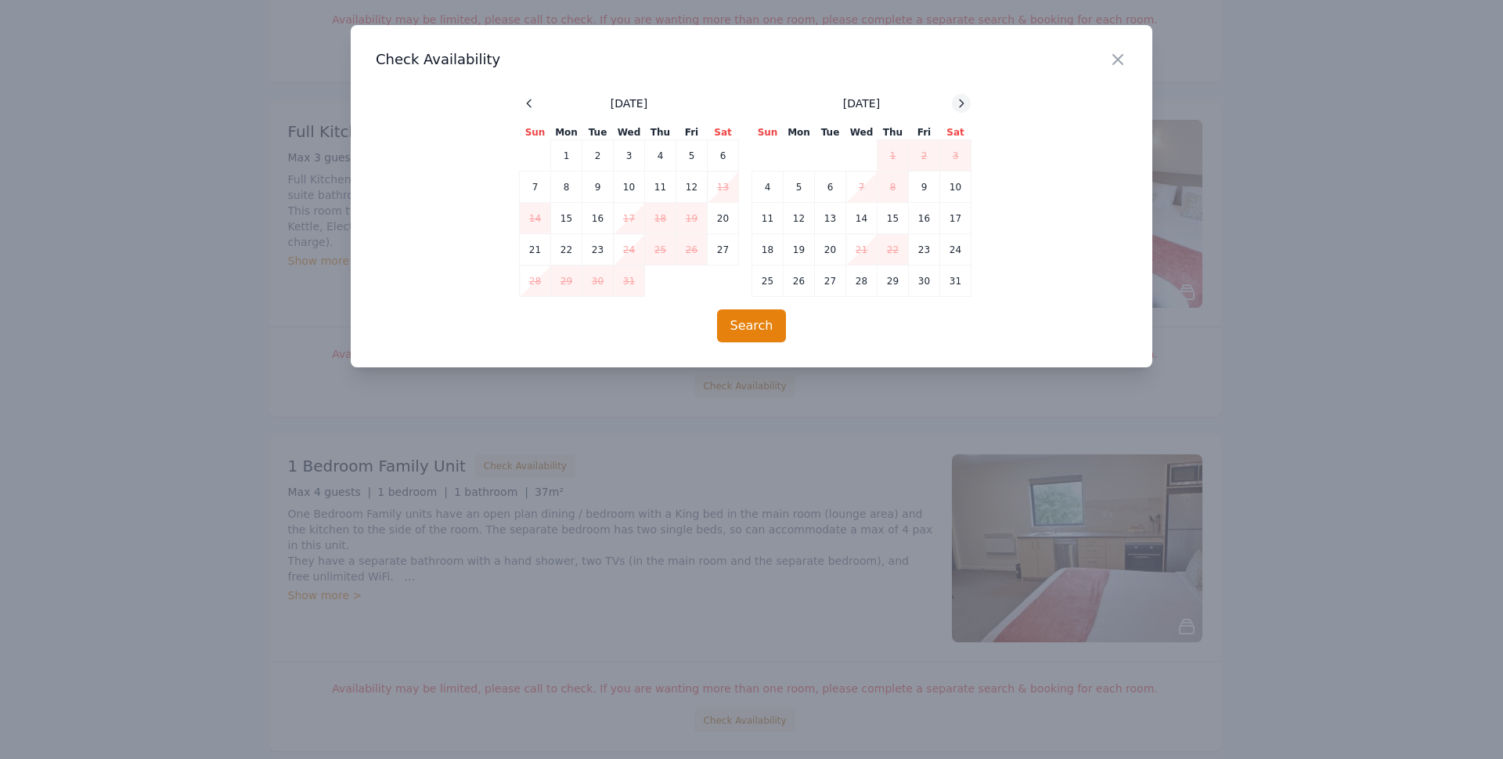
click at [958, 103] on icon at bounding box center [961, 103] width 13 height 13
click at [1125, 54] on icon "button" at bounding box center [1118, 59] width 19 height 19
